Goal: Task Accomplishment & Management: Manage account settings

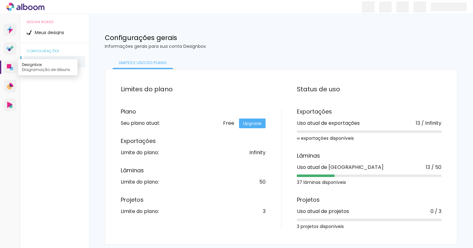
click at [8, 68] on icon at bounding box center [9, 66] width 4 height 4
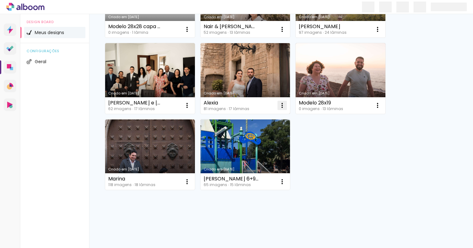
scroll to position [190, 0]
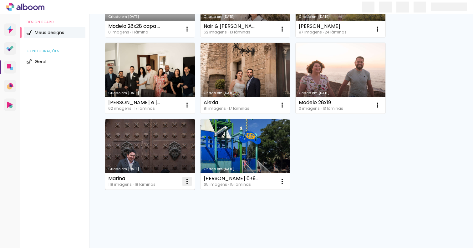
click at [187, 183] on iron-icon at bounding box center [187, 182] width 8 height 8
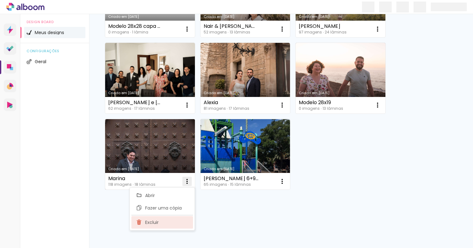
click at [182, 220] on paper-item "Excluir" at bounding box center [162, 222] width 62 height 13
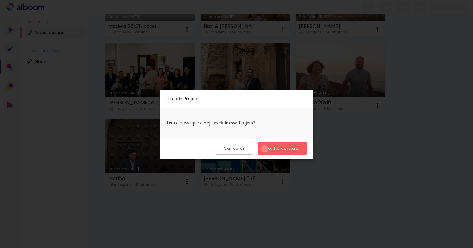
click at [266, 149] on paper-button "Tenho certeza" at bounding box center [282, 148] width 49 height 13
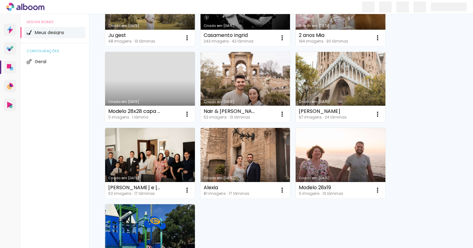
scroll to position [102, 0]
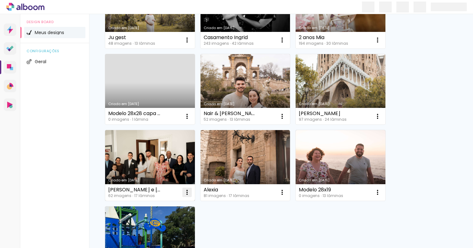
click at [184, 193] on iron-icon at bounding box center [187, 193] width 8 height 8
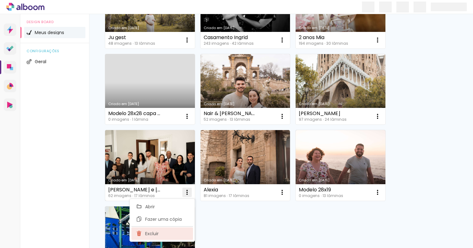
click at [173, 232] on paper-item "Excluir" at bounding box center [162, 234] width 62 height 13
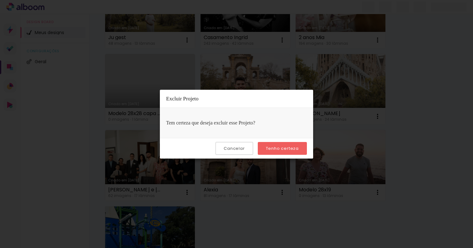
click at [0, 0] on slot "Tenho certeza" at bounding box center [0, 0] width 0 height 0
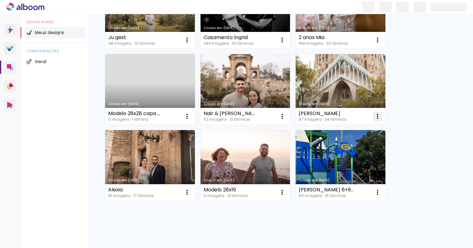
click at [378, 114] on iron-icon at bounding box center [378, 117] width 8 height 8
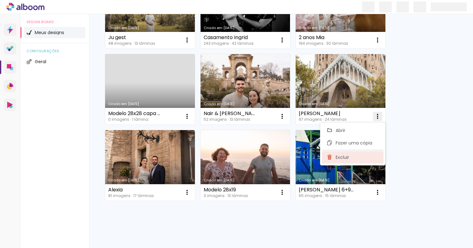
click at [340, 155] on span "Excluir" at bounding box center [342, 157] width 13 height 4
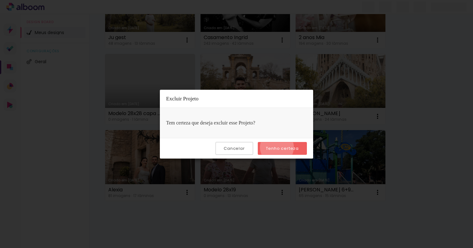
click at [0, 0] on slot "Tenho certeza" at bounding box center [0, 0] width 0 height 0
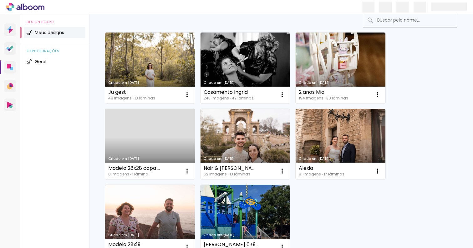
scroll to position [47, 0]
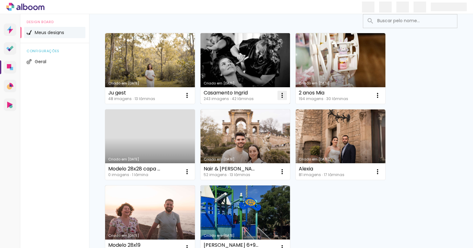
click at [281, 94] on iron-icon at bounding box center [283, 96] width 8 height 8
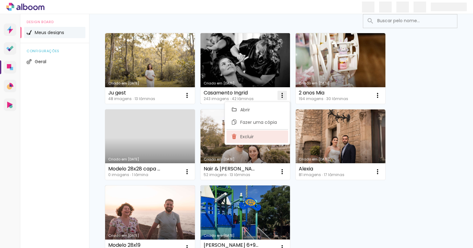
click at [273, 139] on paper-item "Excluir" at bounding box center [258, 137] width 62 height 13
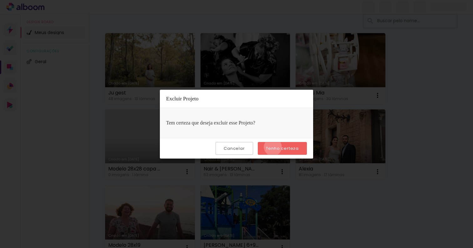
click at [0, 0] on slot "Tenho certeza" at bounding box center [0, 0] width 0 height 0
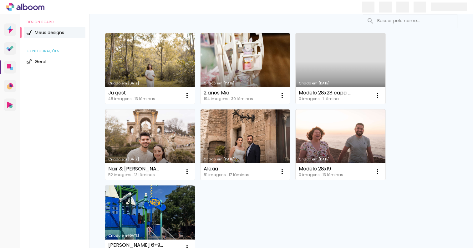
scroll to position [0, 0]
